Goal: Use online tool/utility: Utilize a website feature to perform a specific function

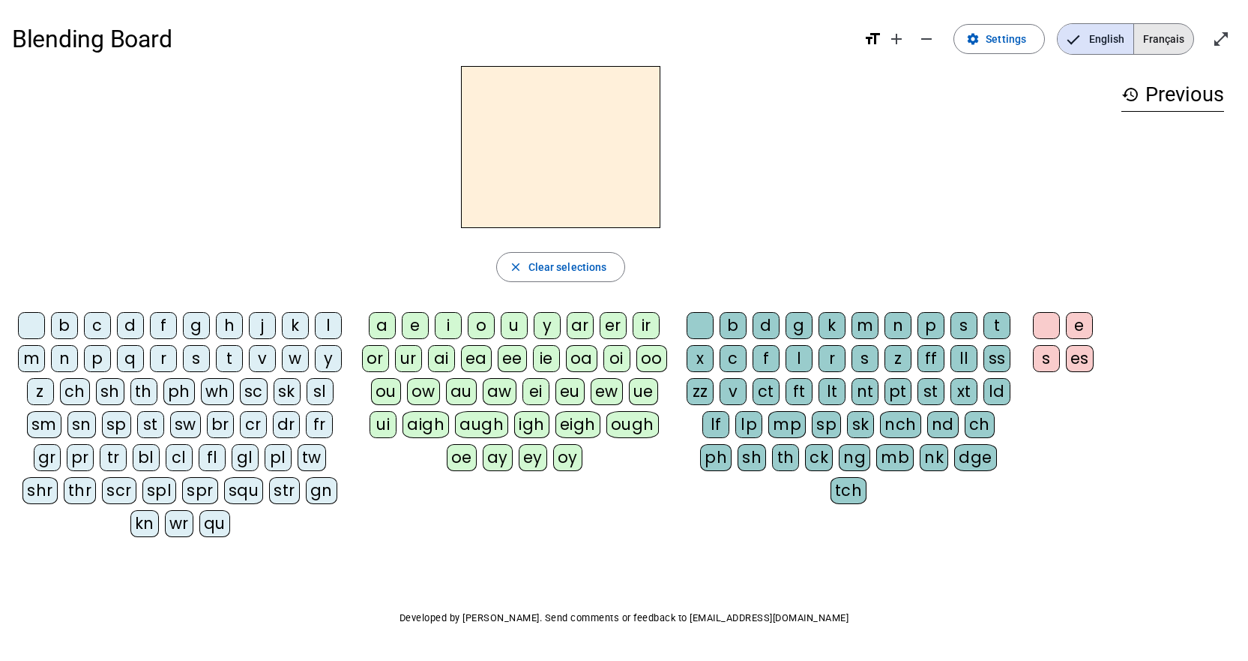
click at [1152, 37] on span "Français" at bounding box center [1163, 39] width 59 height 30
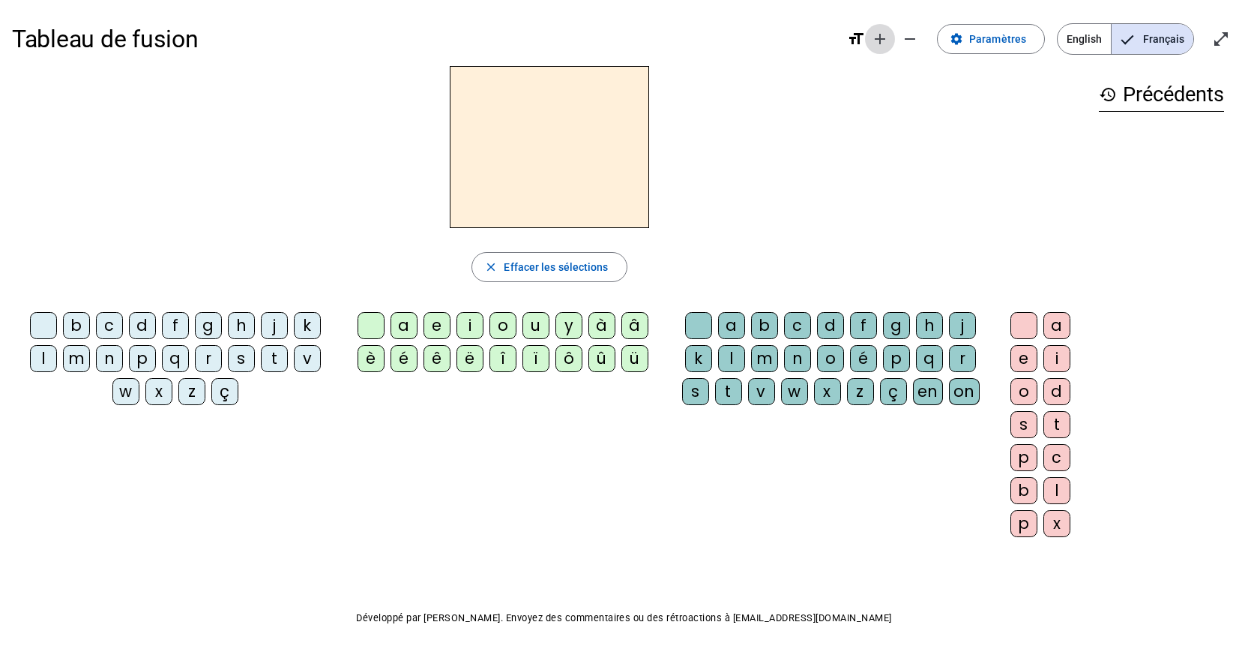
click at [876, 37] on mat-icon "add" at bounding box center [880, 39] width 18 height 18
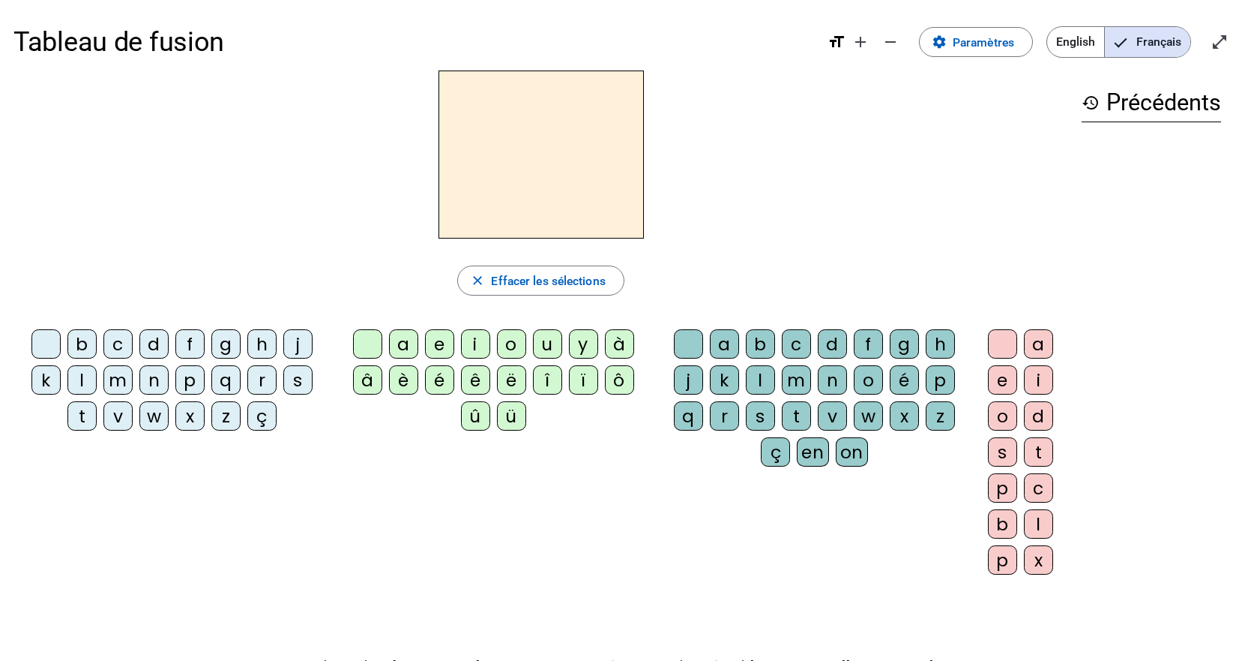
click at [1121, 108] on h3 "history Précédents" at bounding box center [1151, 103] width 139 height 38
click at [947, 42] on span at bounding box center [976, 42] width 112 height 36
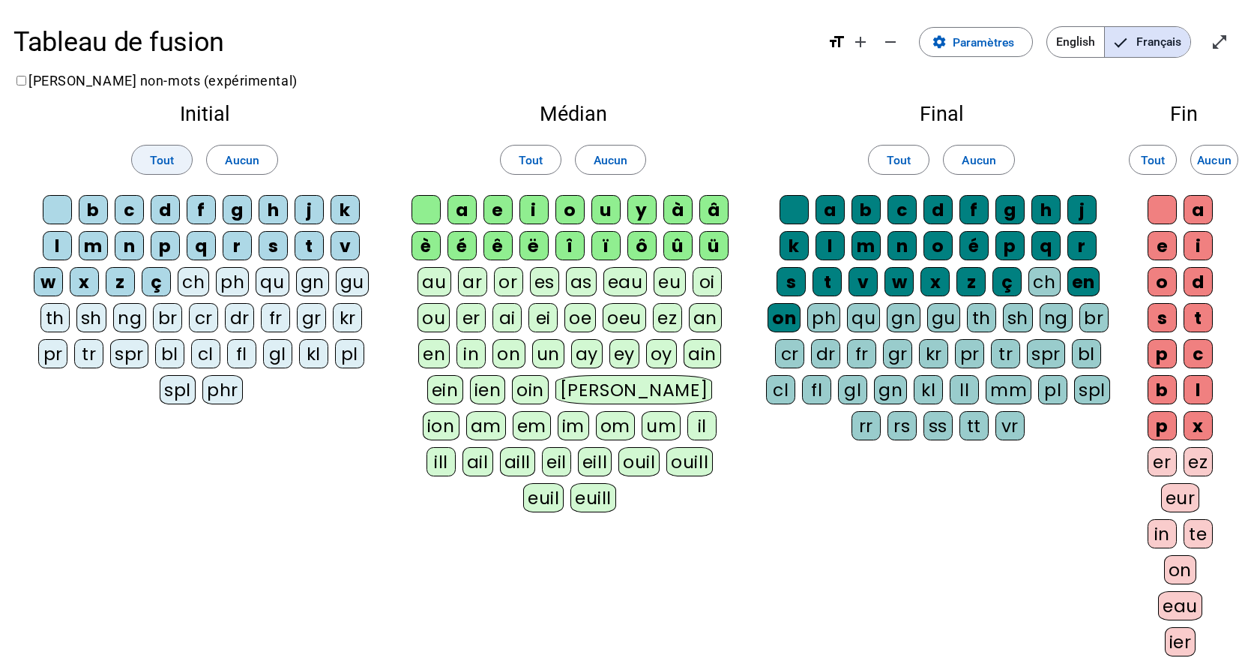
click at [175, 161] on span at bounding box center [162, 160] width 60 height 36
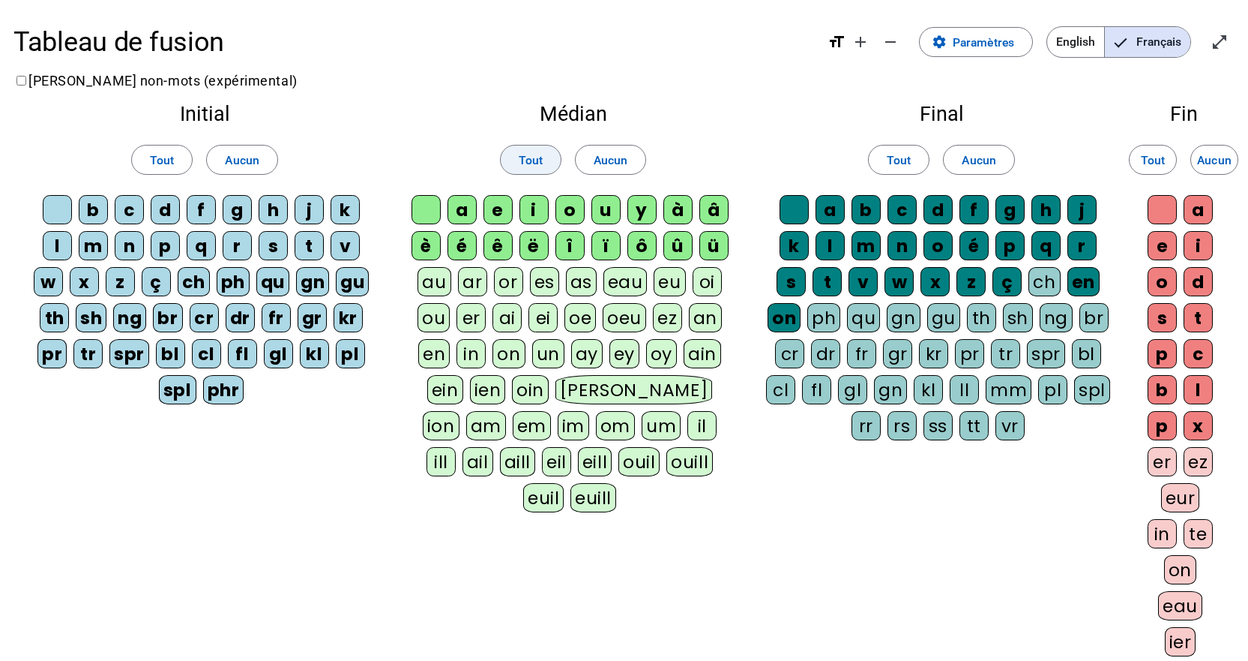
click at [556, 161] on span at bounding box center [531, 160] width 60 height 36
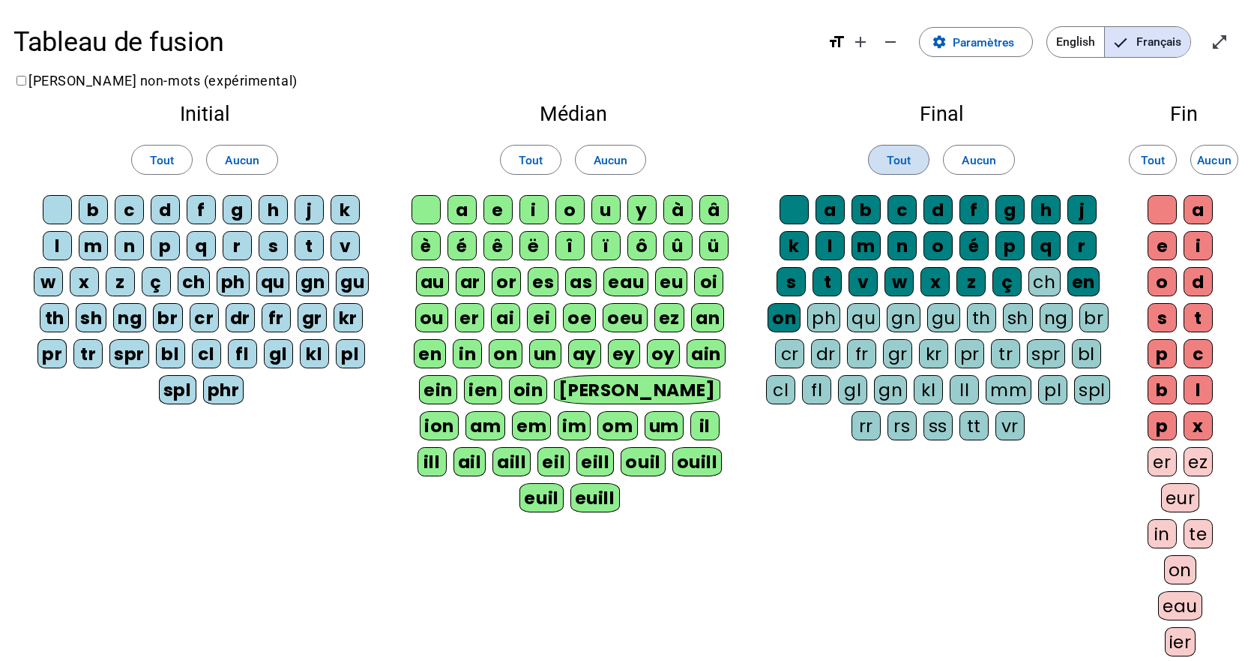
click at [888, 156] on span "Tout" at bounding box center [899, 160] width 24 height 20
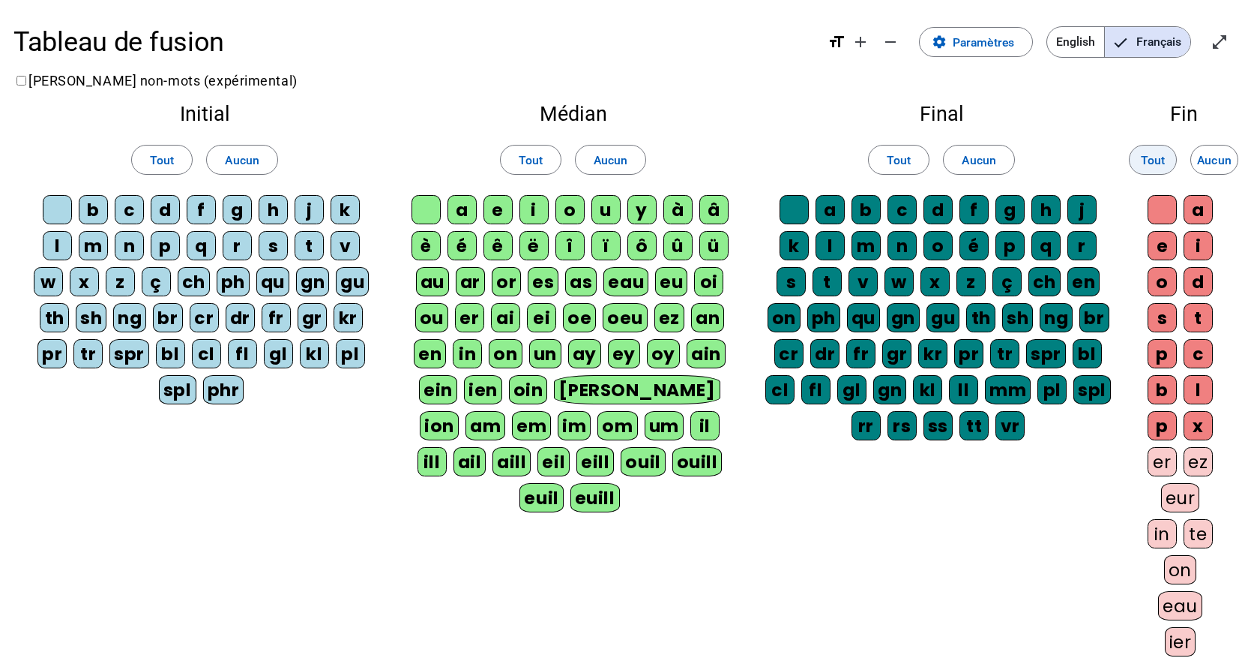
click at [1150, 155] on span "Tout" at bounding box center [1153, 160] width 24 height 20
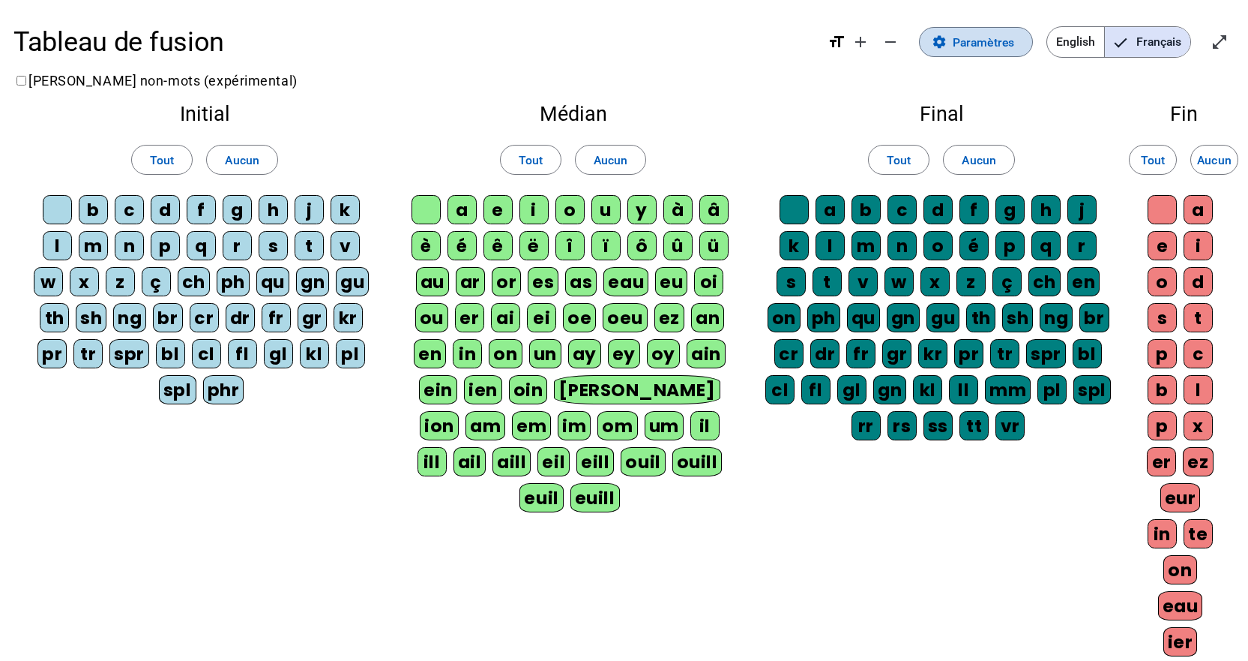
click at [975, 47] on span "Paramètres" at bounding box center [983, 42] width 61 height 20
click at [853, 124] on h2 "Final" at bounding box center [941, 114] width 355 height 20
click at [837, 37] on mat-icon "format_size" at bounding box center [837, 42] width 18 height 18
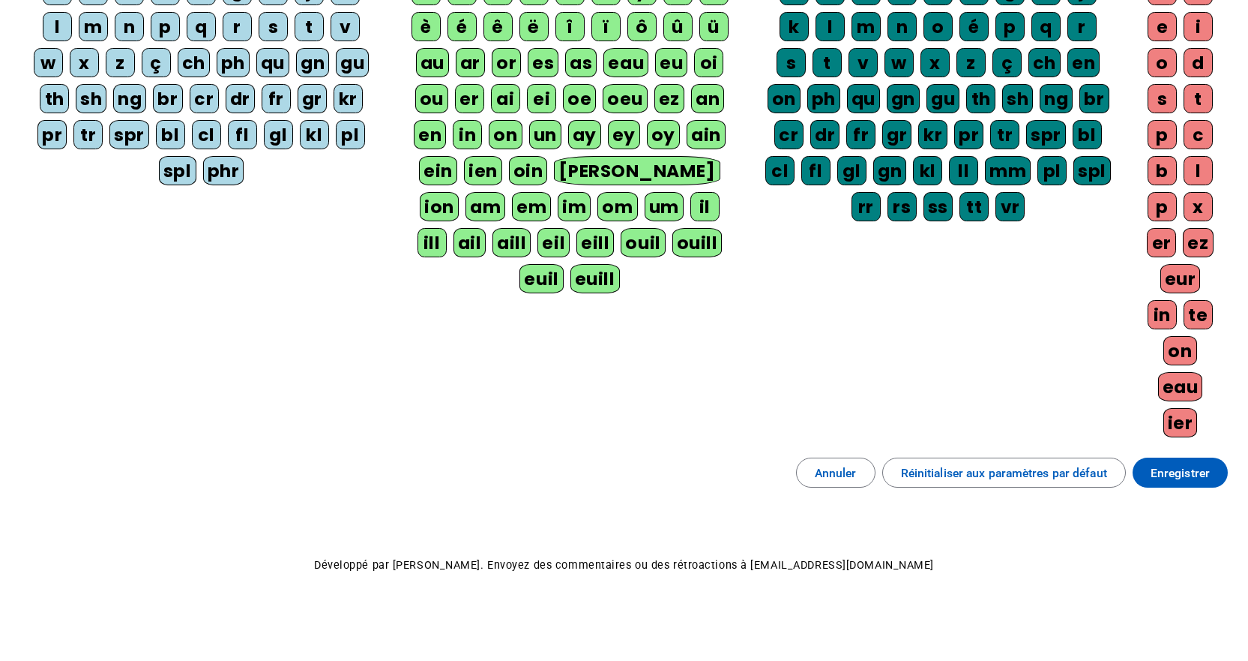
scroll to position [223, 0]
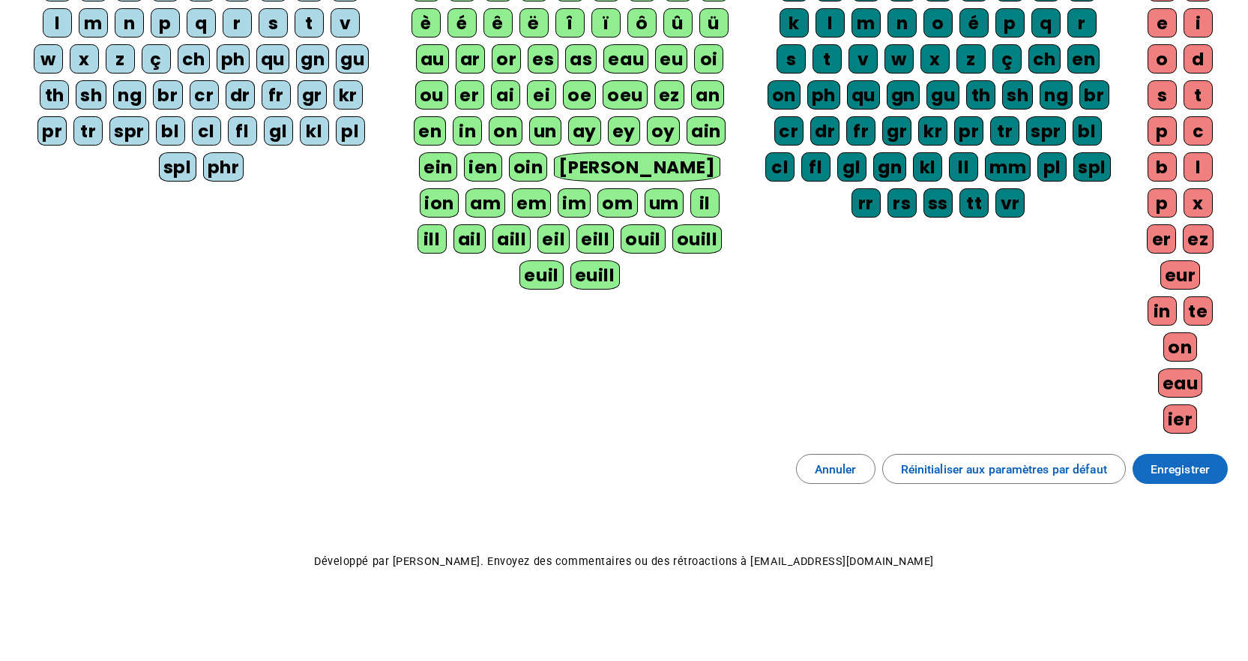
click at [1161, 463] on span "Enregistrer" at bounding box center [1180, 469] width 59 height 20
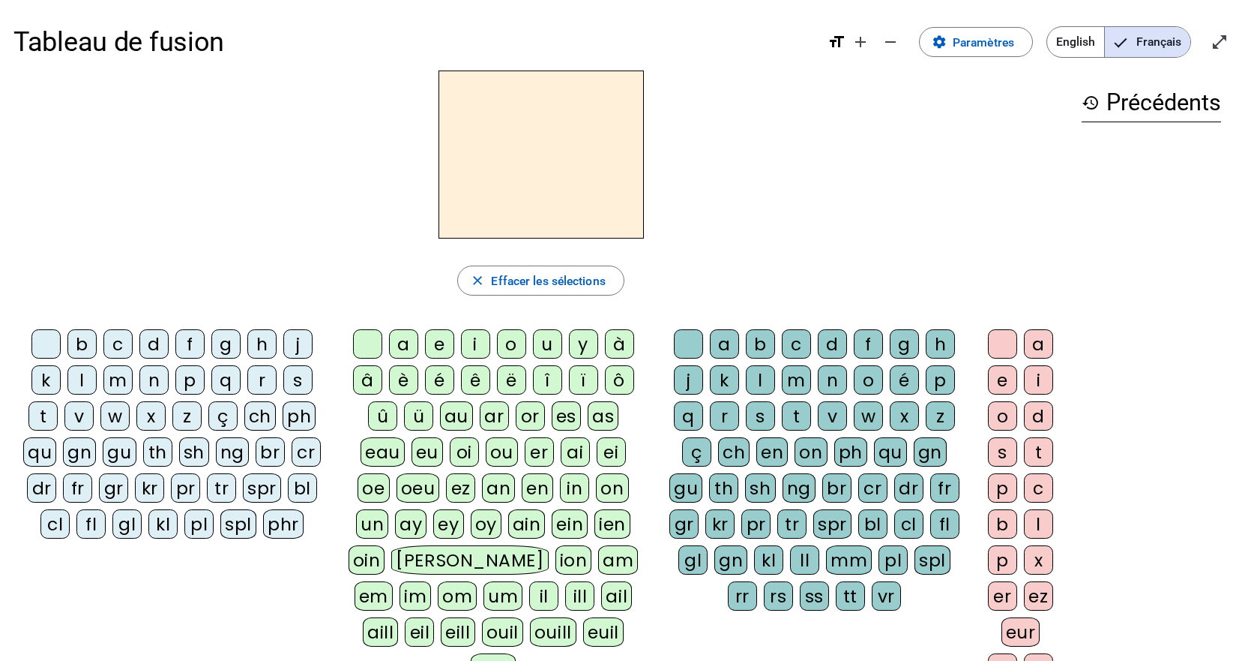
click at [298, 377] on div "s" at bounding box center [297, 379] width 29 height 29
click at [541, 350] on div "u" at bounding box center [547, 343] width 29 height 29
click at [79, 343] on div "b" at bounding box center [81, 343] width 29 height 29
click at [79, 379] on div "l" at bounding box center [81, 379] width 29 height 29
click at [165, 338] on div "d" at bounding box center [153, 343] width 29 height 29
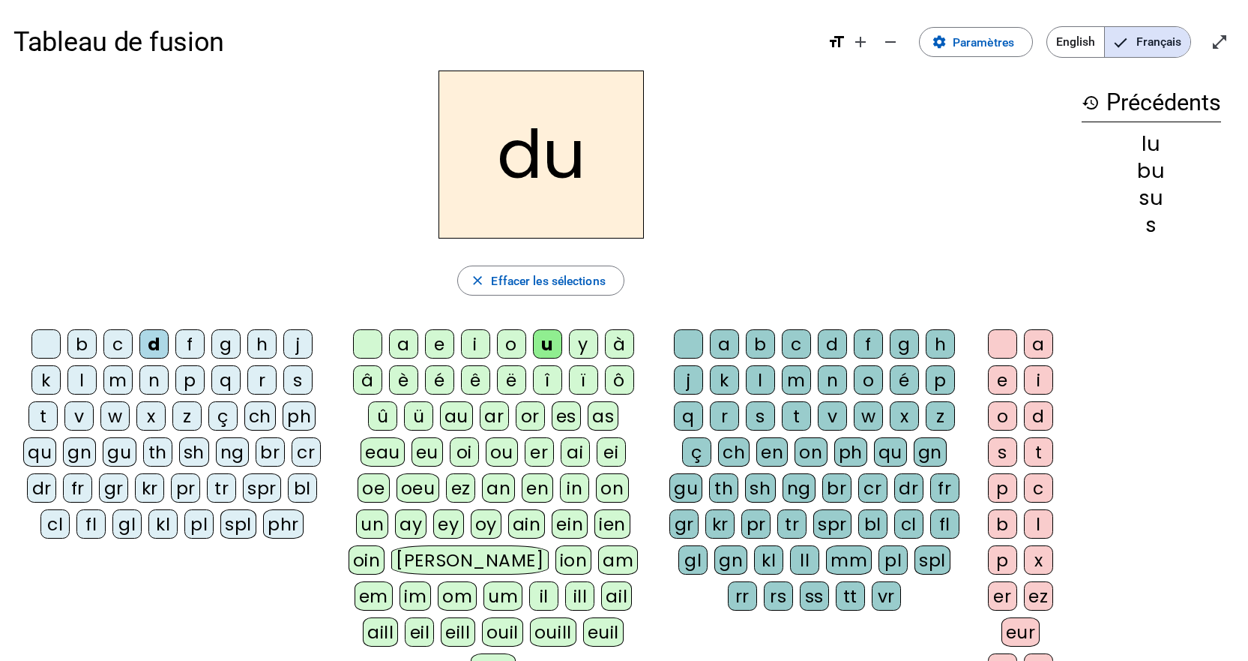
click at [43, 412] on div "t" at bounding box center [42, 415] width 29 height 29
click at [408, 348] on div "a" at bounding box center [403, 343] width 29 height 29
click at [300, 382] on div "s" at bounding box center [297, 379] width 29 height 29
click at [110, 385] on div "m" at bounding box center [117, 379] width 29 height 29
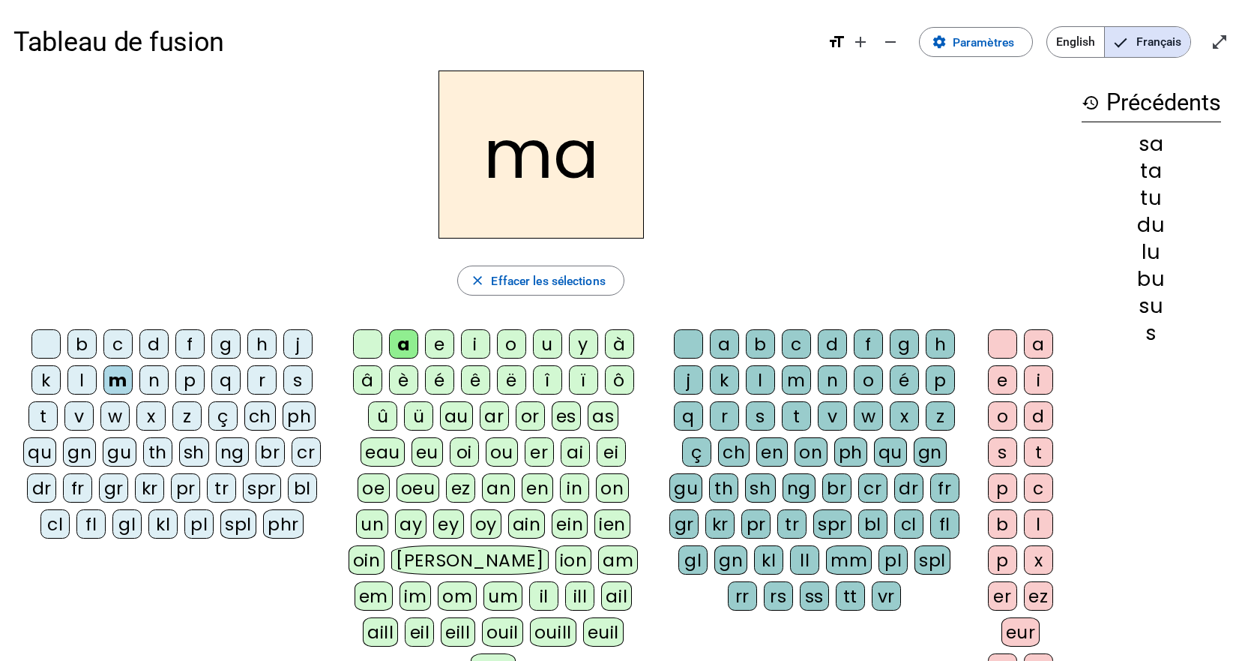
click at [78, 385] on div "l" at bounding box center [81, 379] width 29 height 29
click at [439, 343] on div "e" at bounding box center [439, 343] width 29 height 29
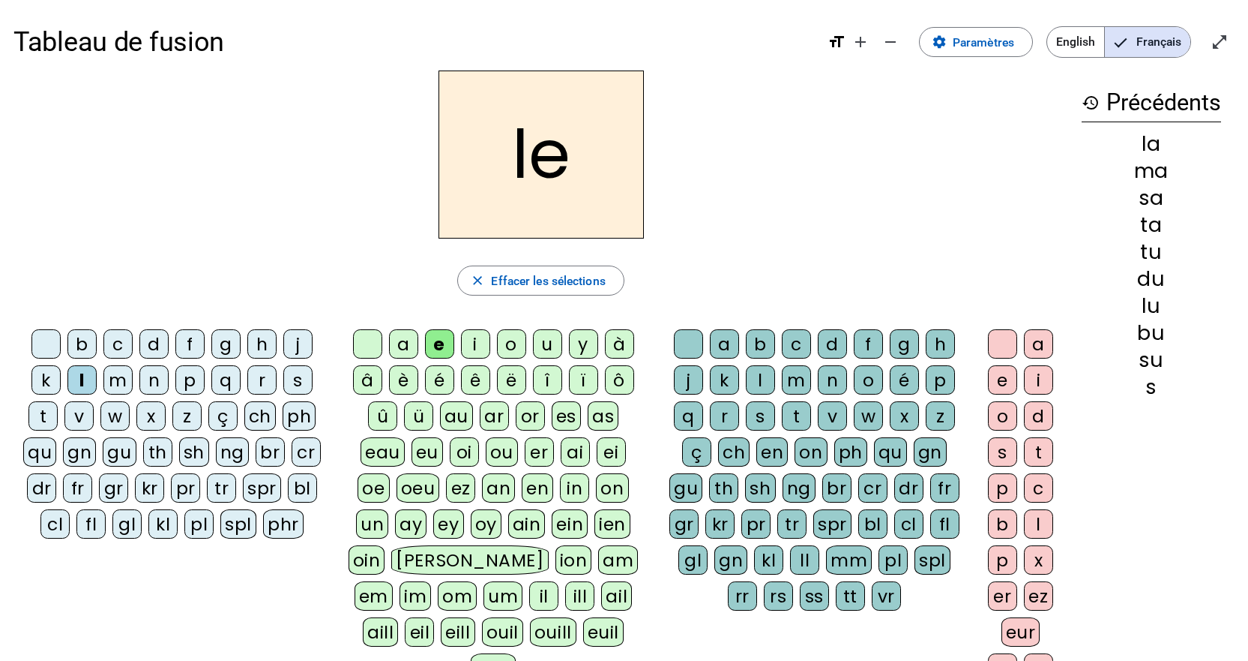
click at [296, 382] on div "s" at bounding box center [297, 379] width 29 height 29
click at [475, 340] on div "i" at bounding box center [475, 343] width 29 height 29
click at [148, 374] on div "n" at bounding box center [153, 379] width 29 height 29
click at [184, 380] on div "p" at bounding box center [189, 379] width 29 height 29
